Goal: Find specific page/section

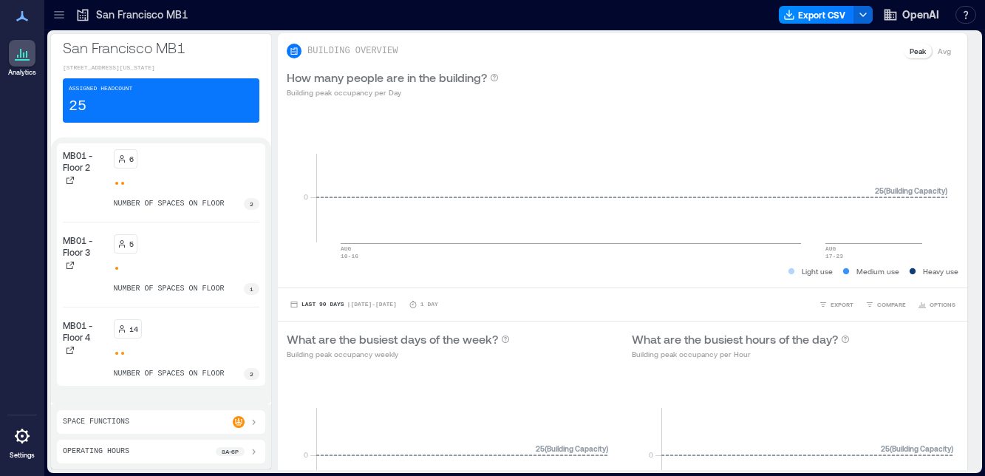
click at [24, 21] on icon at bounding box center [22, 16] width 18 height 18
